Goal: Information Seeking & Learning: Learn about a topic

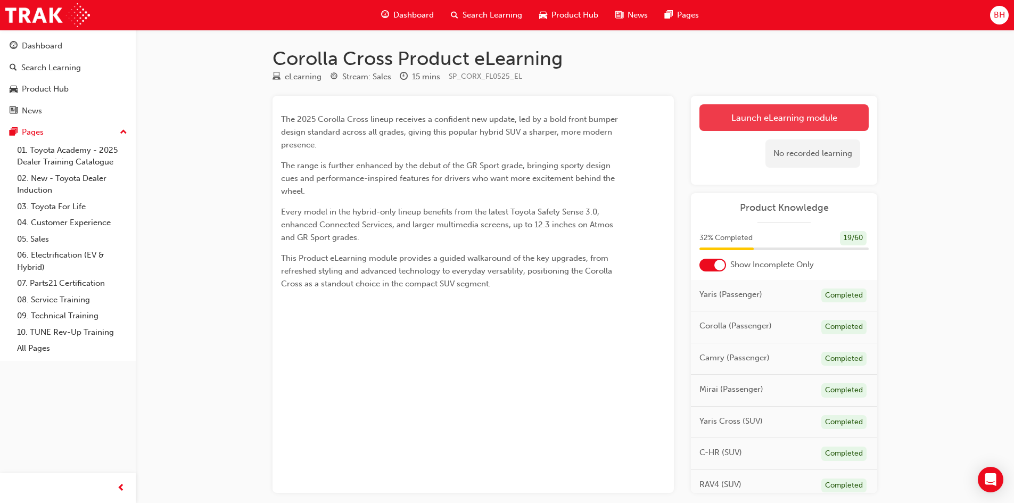
click at [776, 117] on link "Launch eLearning module" at bounding box center [783, 117] width 169 height 27
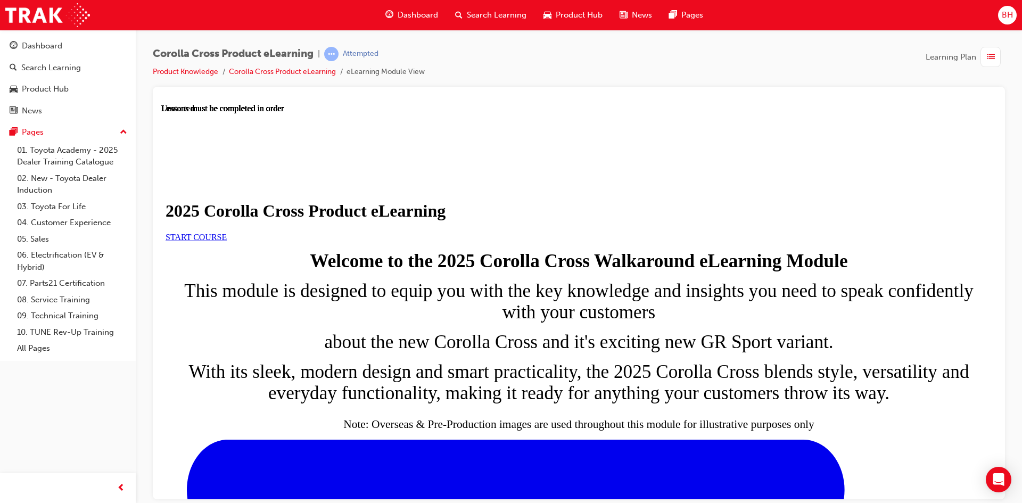
click at [227, 241] on span "START COURSE" at bounding box center [196, 236] width 61 height 9
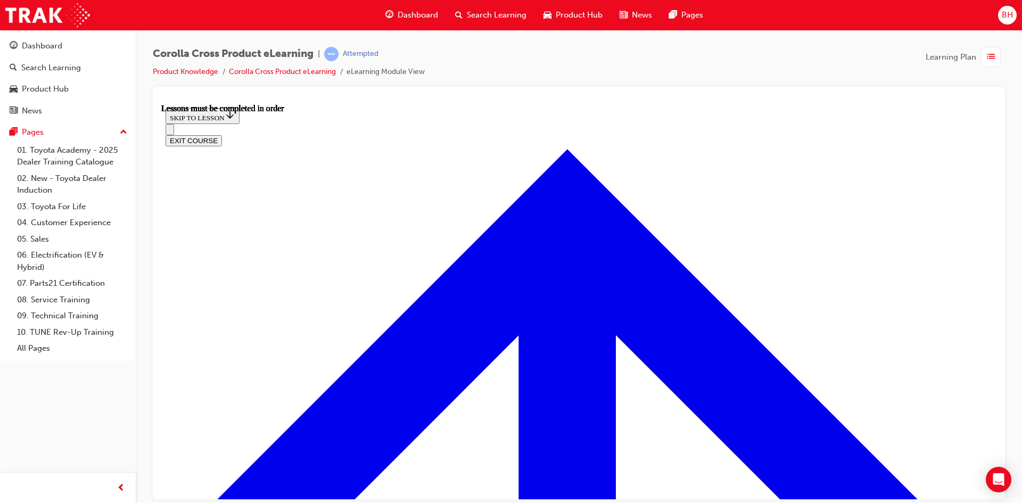
scroll to position [569, 0]
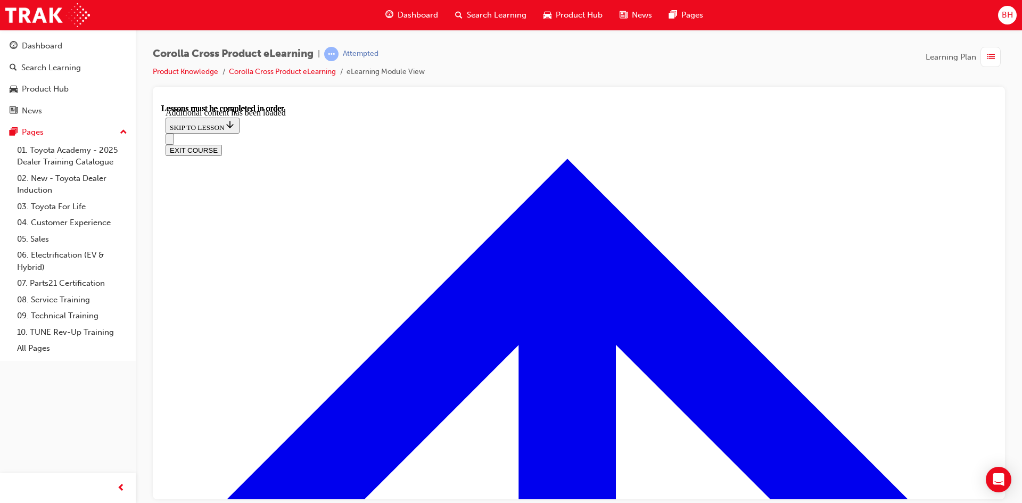
scroll to position [1773, 0]
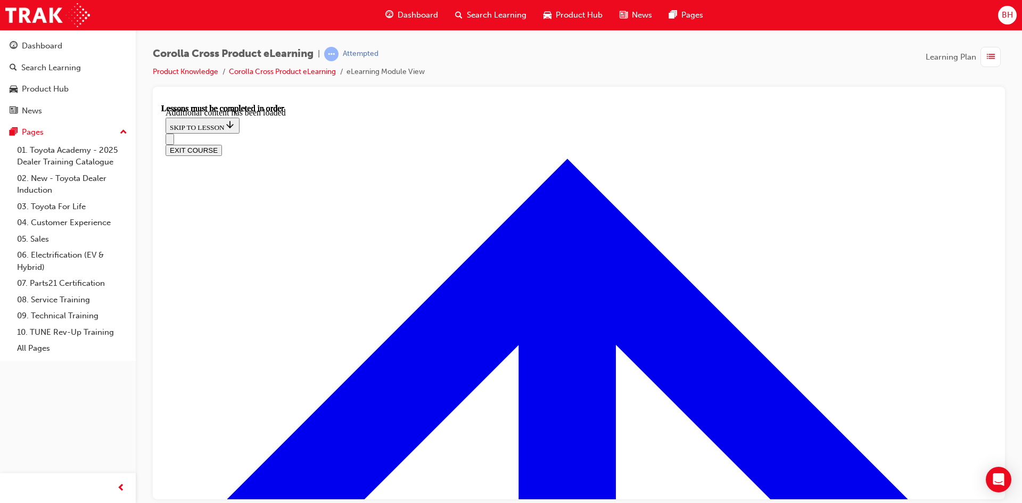
radio input "true"
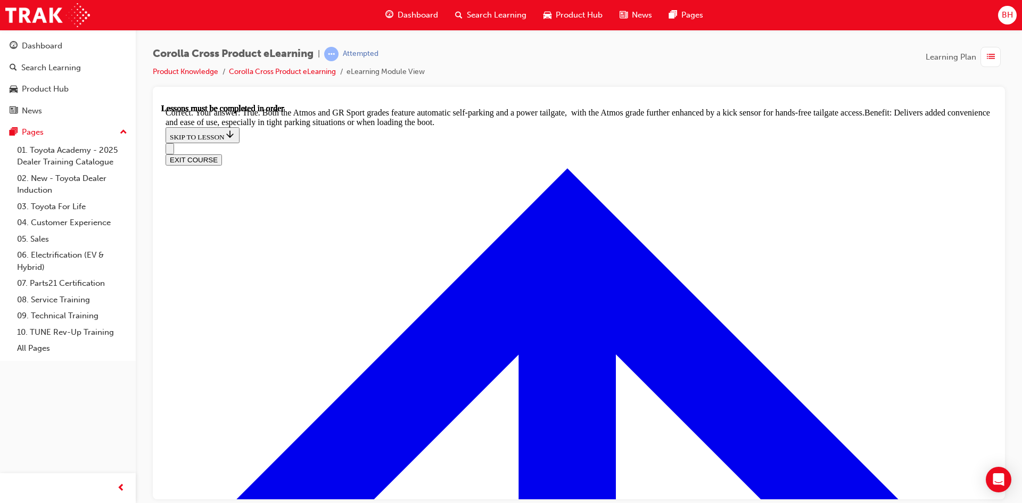
scroll to position [2316, 0]
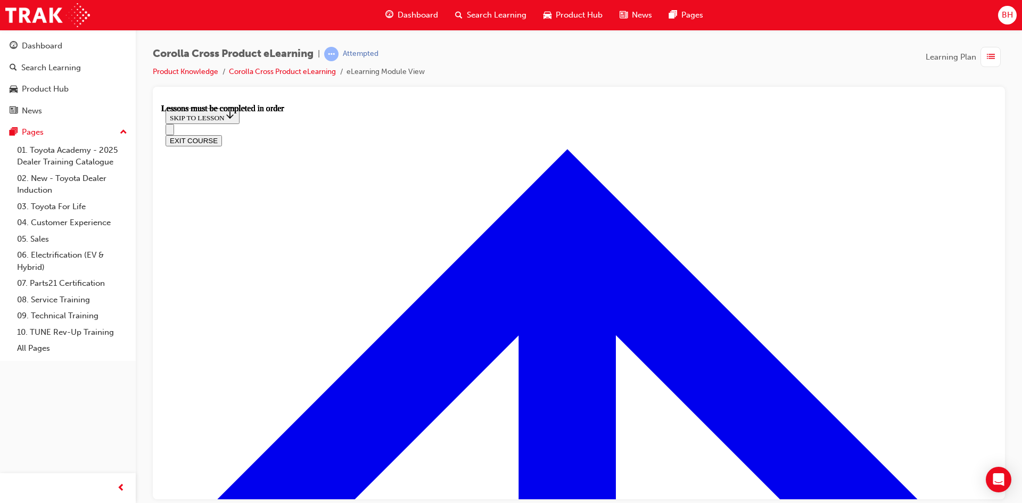
scroll to position [995, 0]
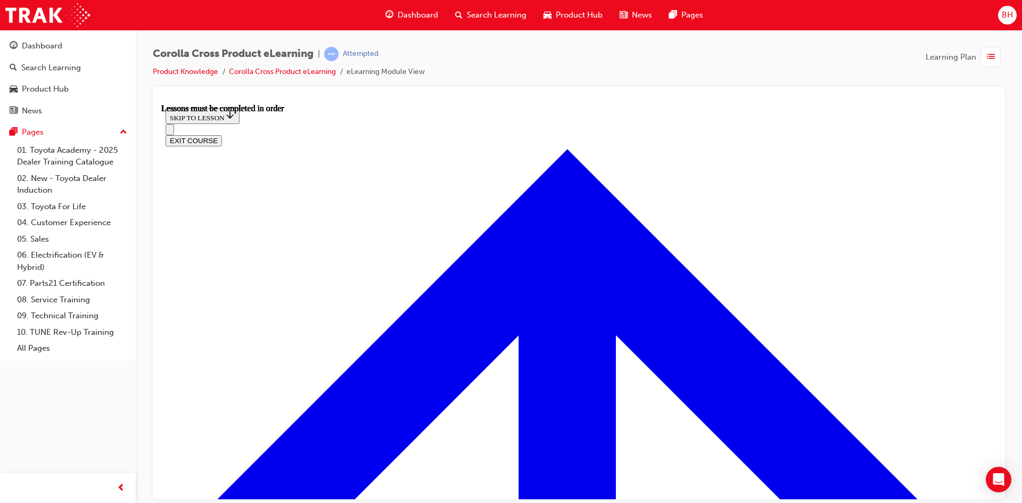
scroll to position [1035, 0]
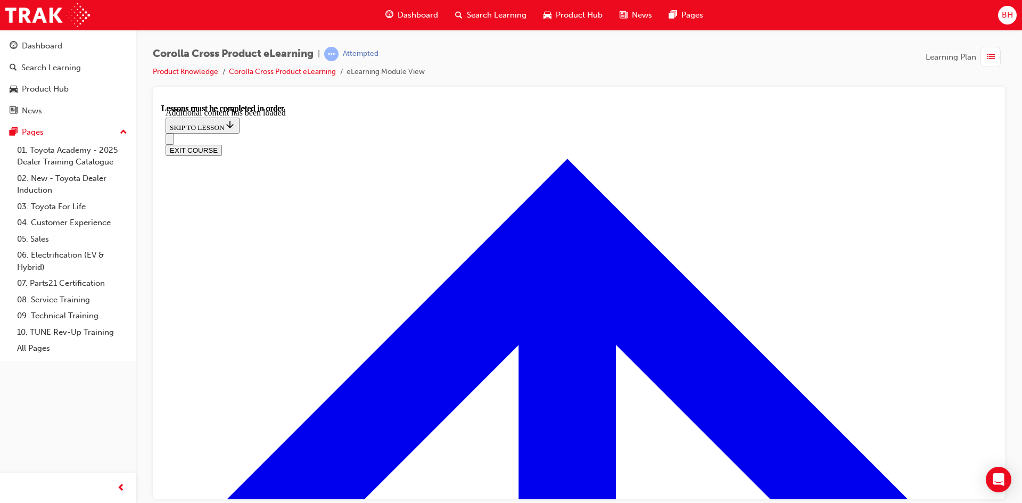
scroll to position [1529, 0]
radio input "true"
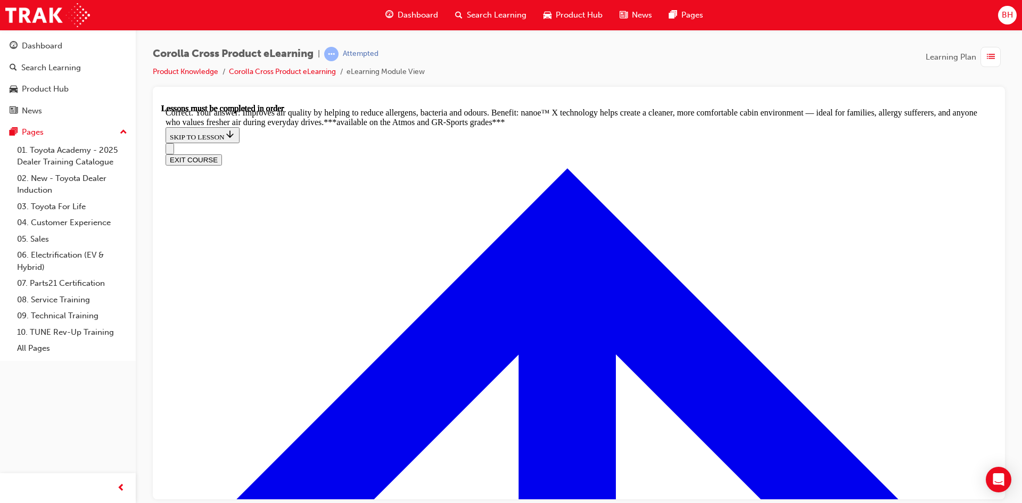
scroll to position [2112, 0]
radio input "true"
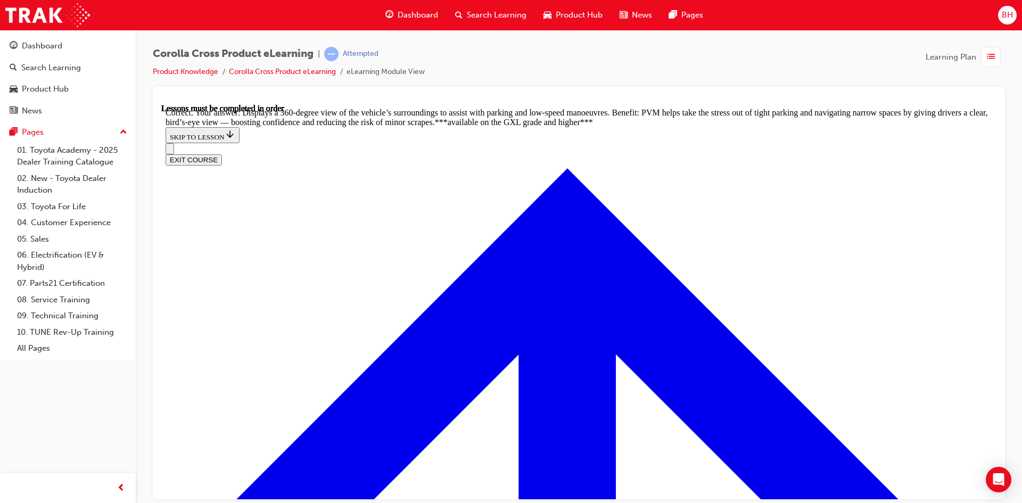
scroll to position [2375, 0]
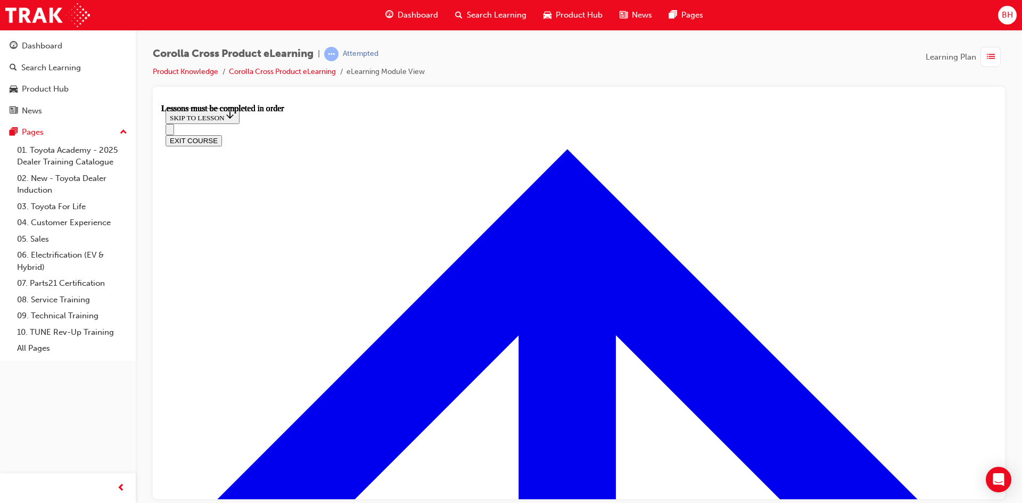
scroll to position [889, 0]
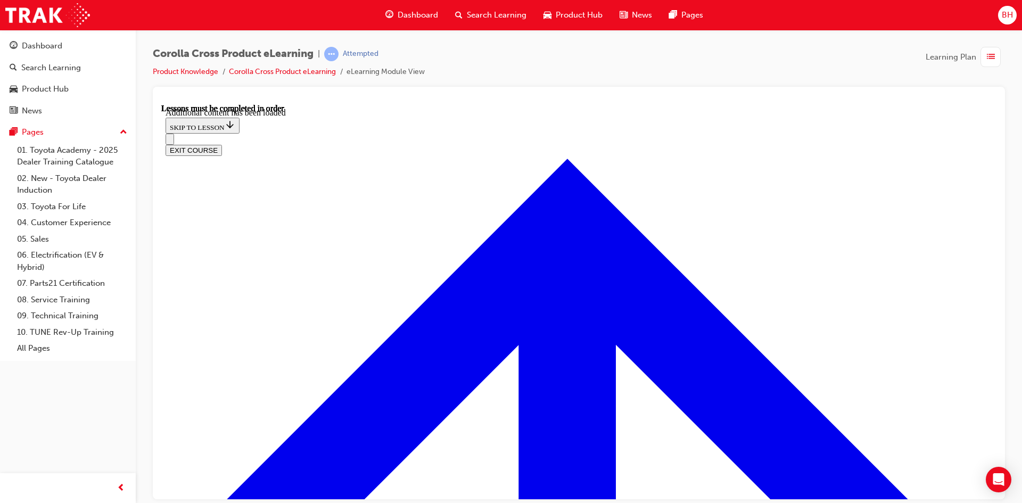
scroll to position [1552, 0]
radio input "true"
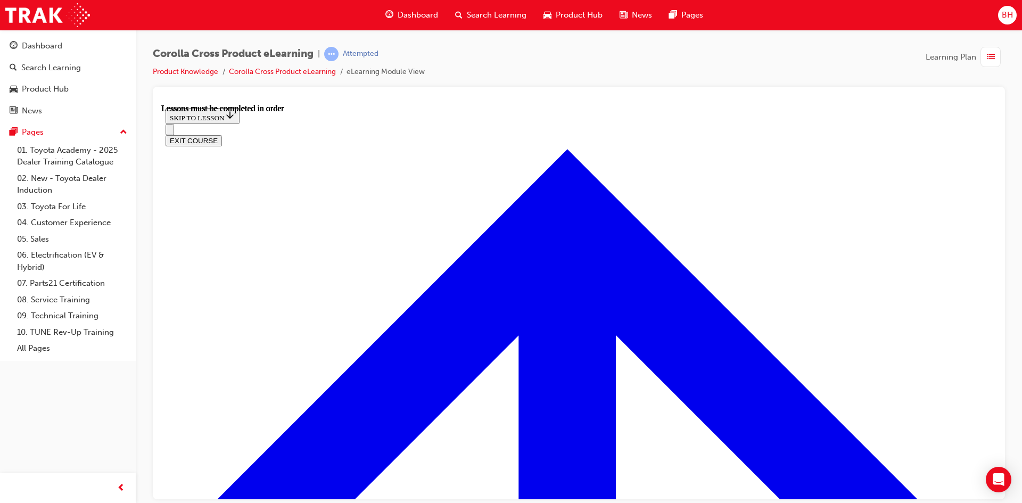
scroll to position [836, 0]
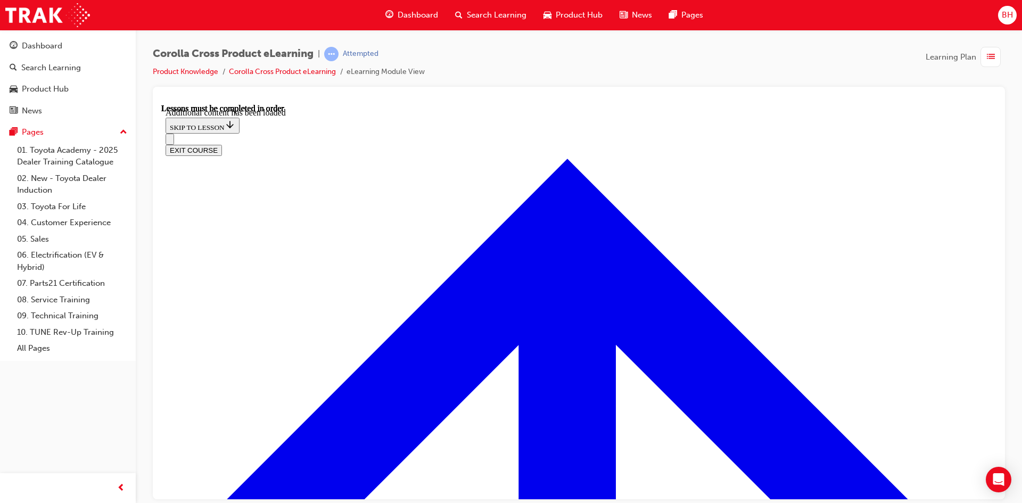
scroll to position [1301, 0]
radio input "true"
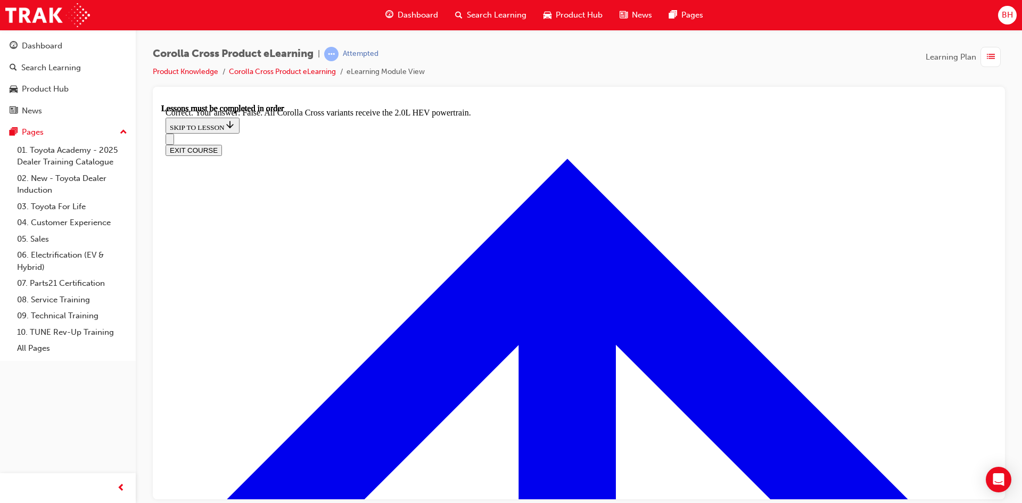
scroll to position [1461, 0]
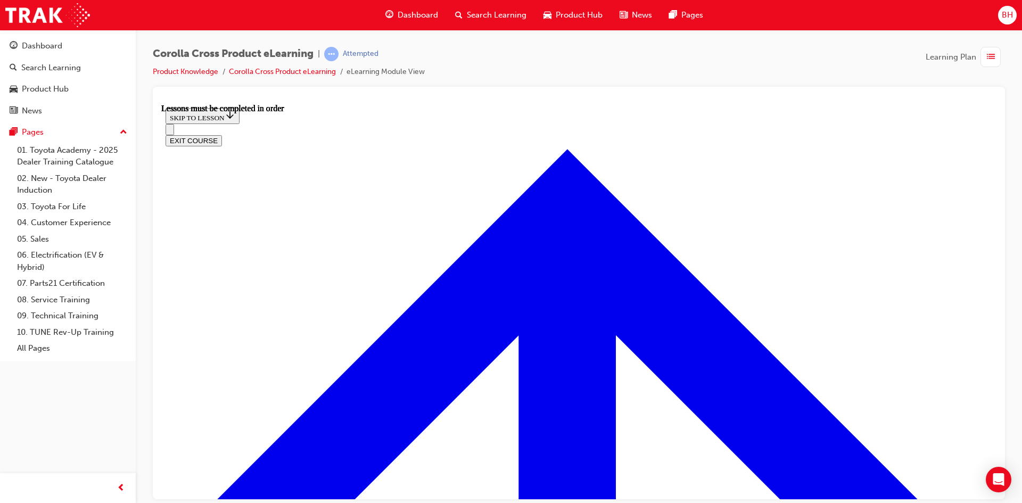
scroll to position [889, 0]
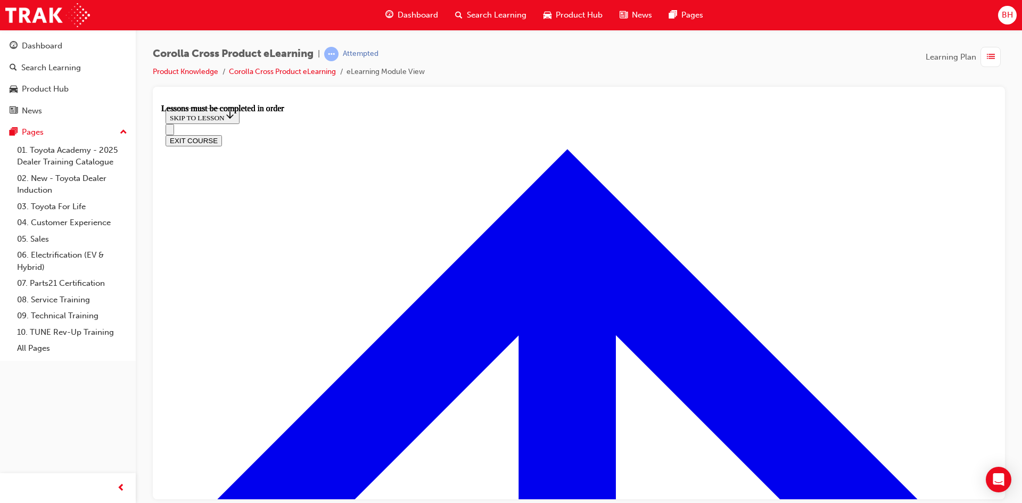
scroll to position [61, 0]
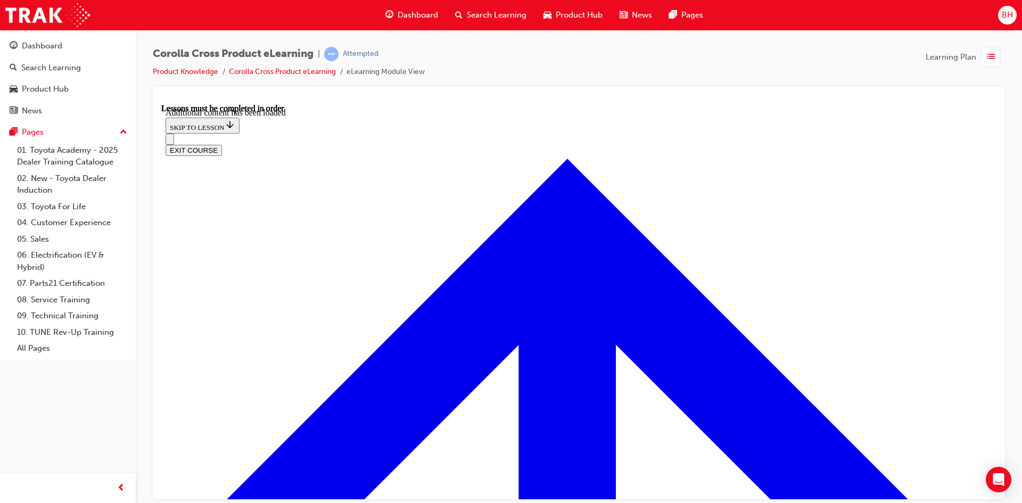
scroll to position [1329, 0]
radio input "true"
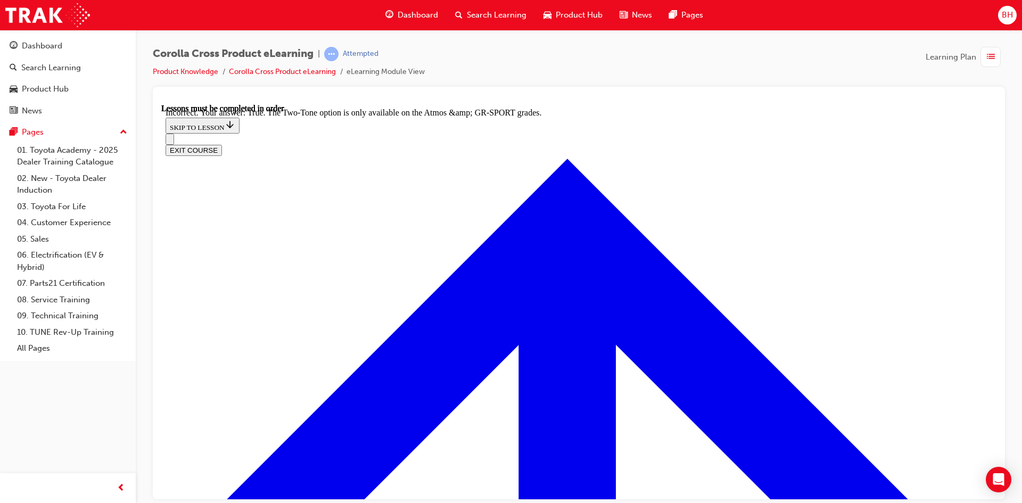
scroll to position [1466, 0]
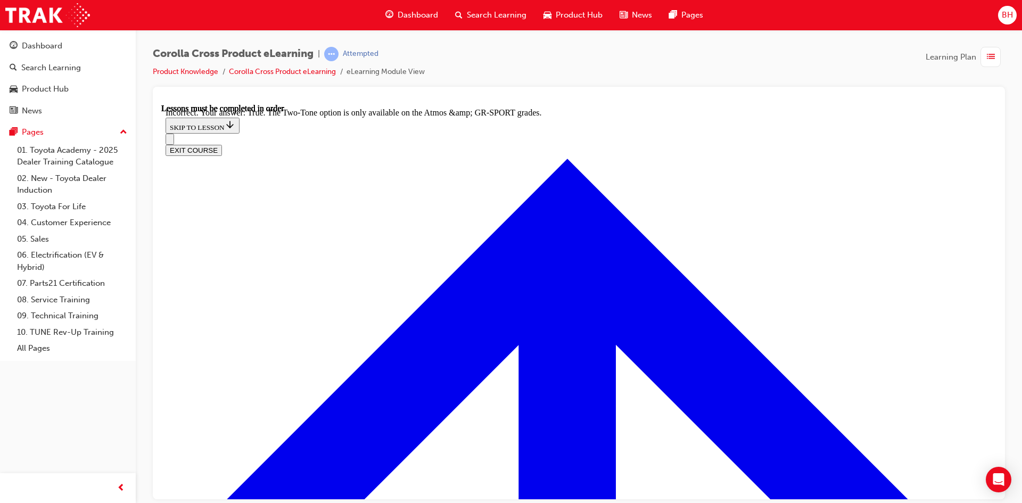
radio input "true"
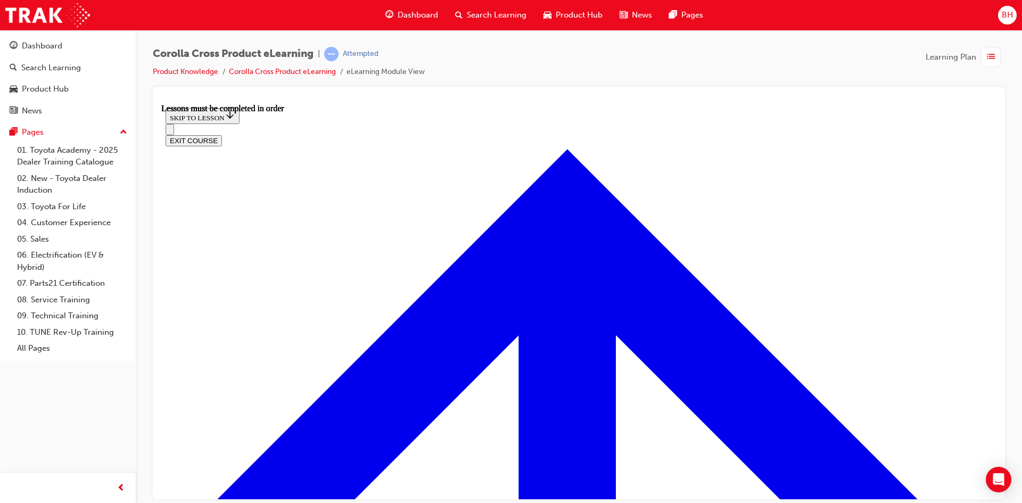
scroll to position [889, 0]
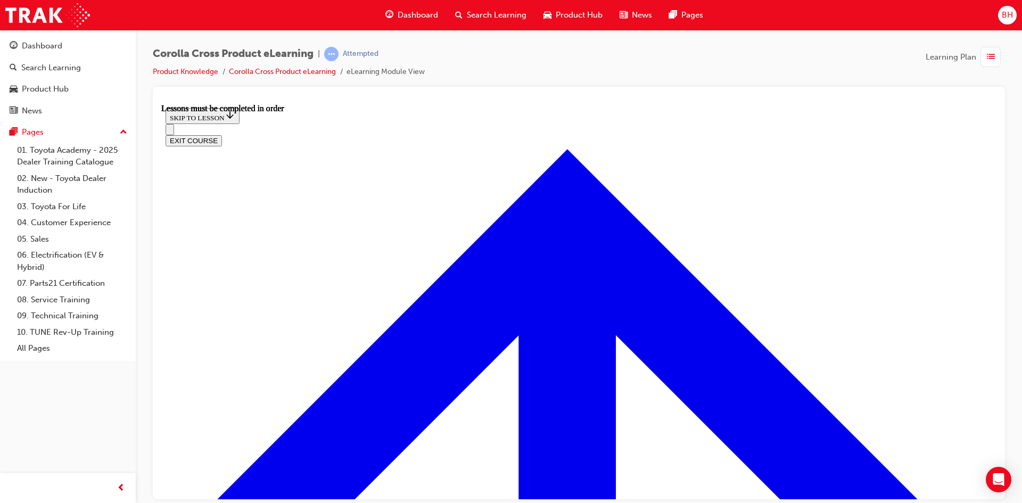
scroll to position [19, 0]
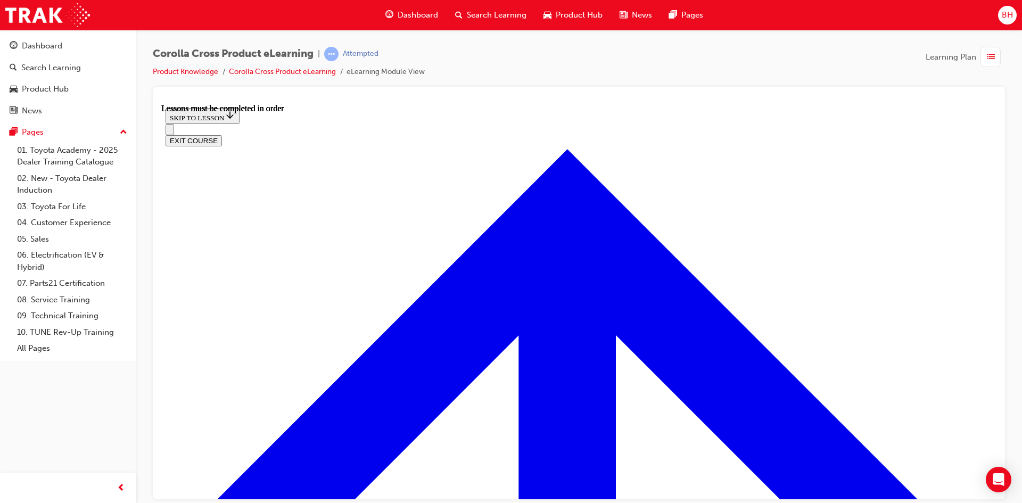
scroll to position [1041, 0]
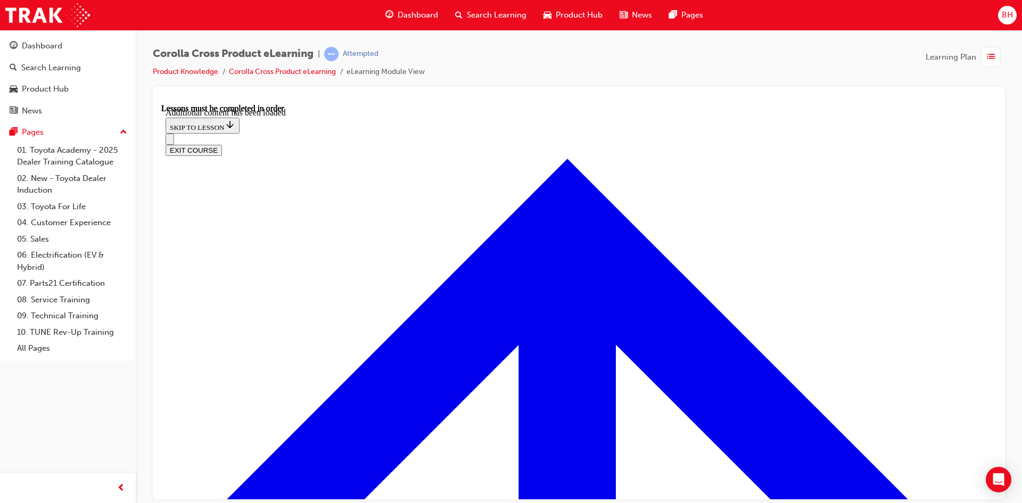
scroll to position [1699, 0]
radio input "true"
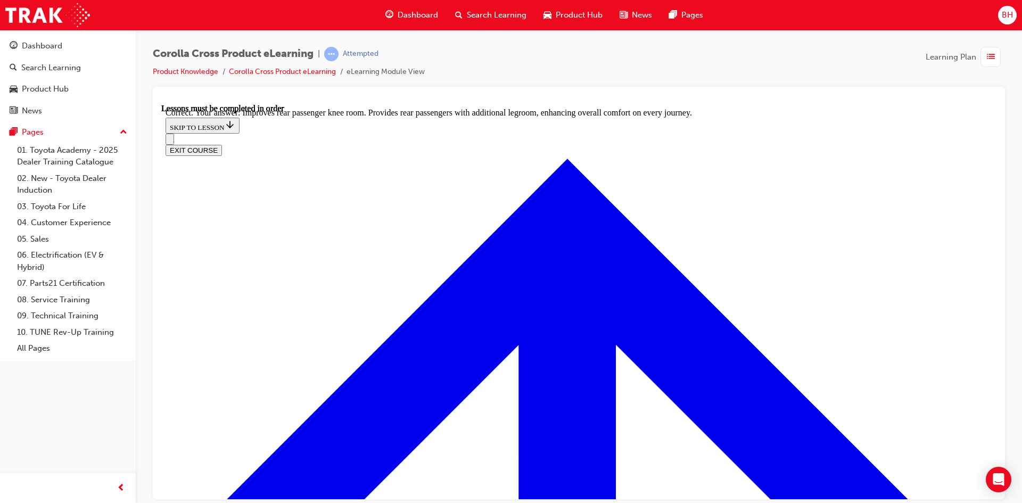
scroll to position [1912, 0]
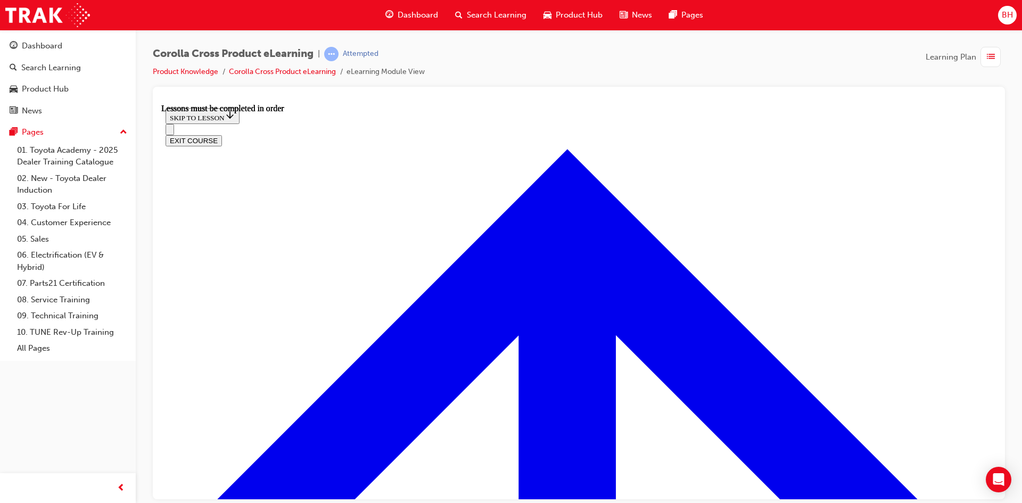
scroll to position [889, 0]
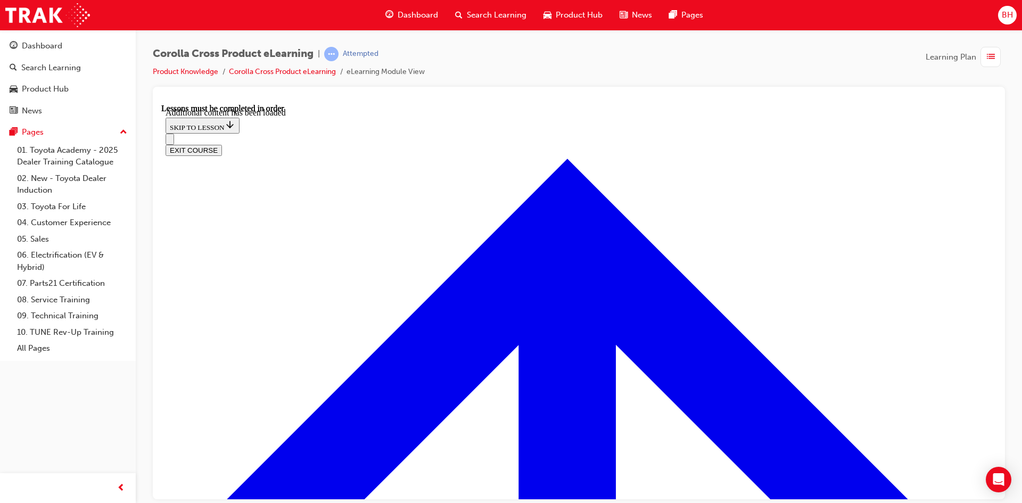
scroll to position [1533, 0]
radio input "true"
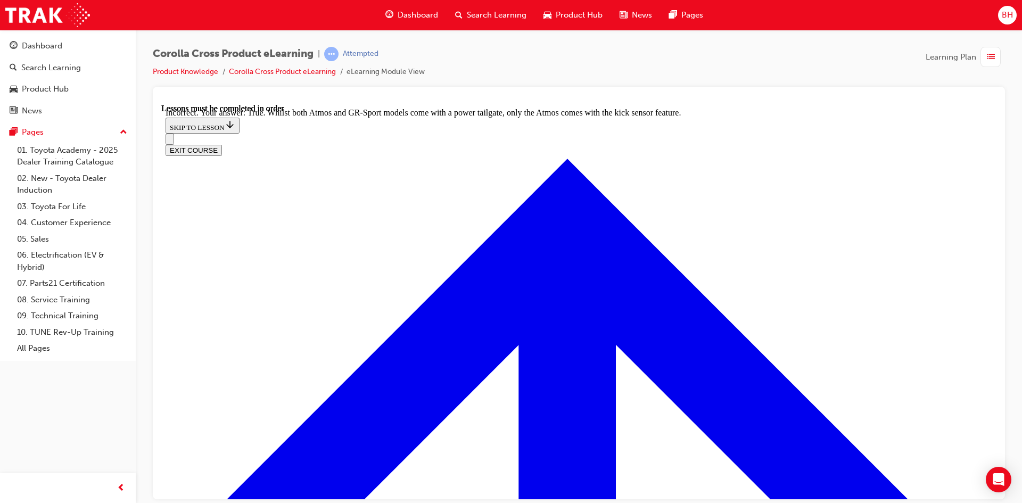
scroll to position [1688, 0]
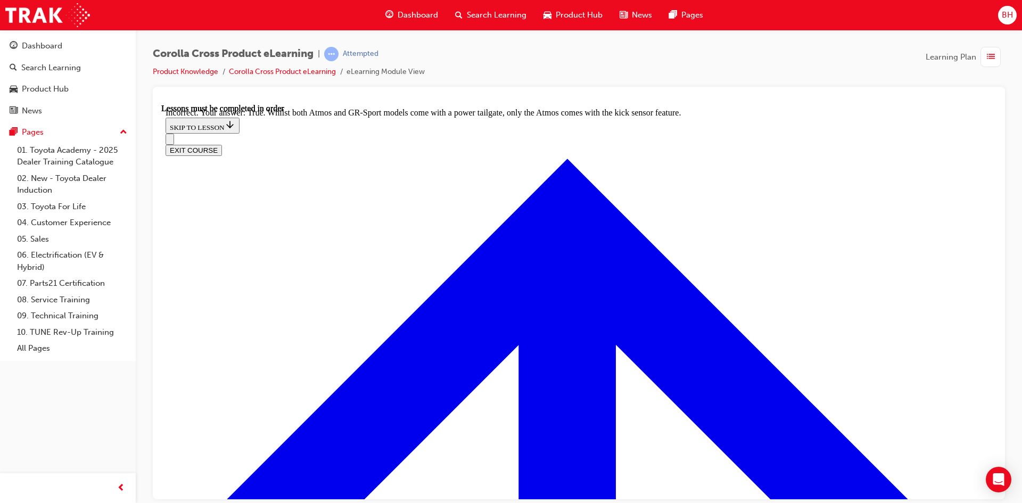
radio input "true"
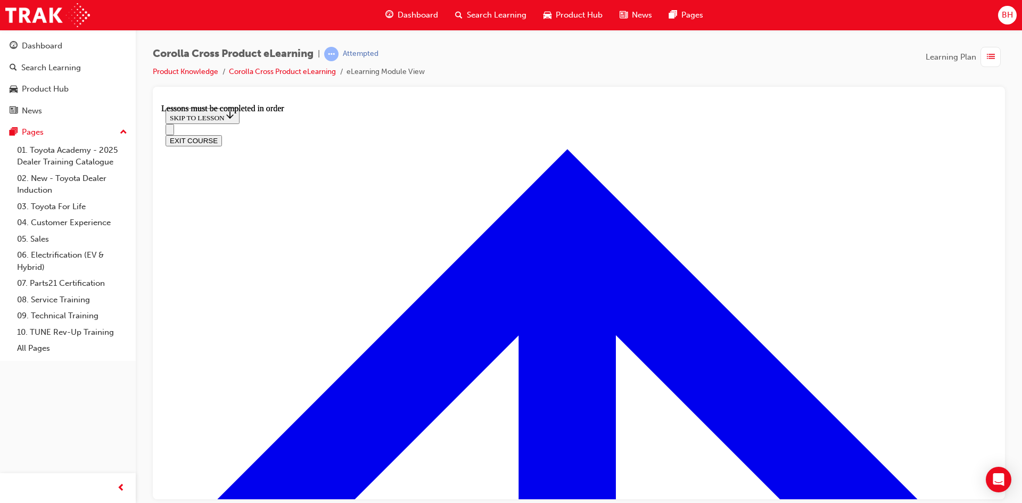
scroll to position [1048, 0]
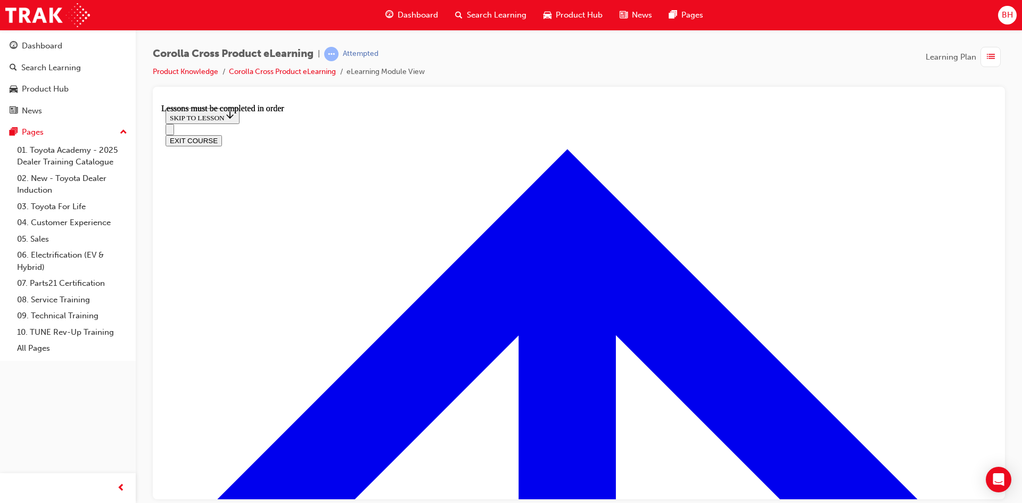
scroll to position [1208, 0]
